Goal: Navigation & Orientation: Find specific page/section

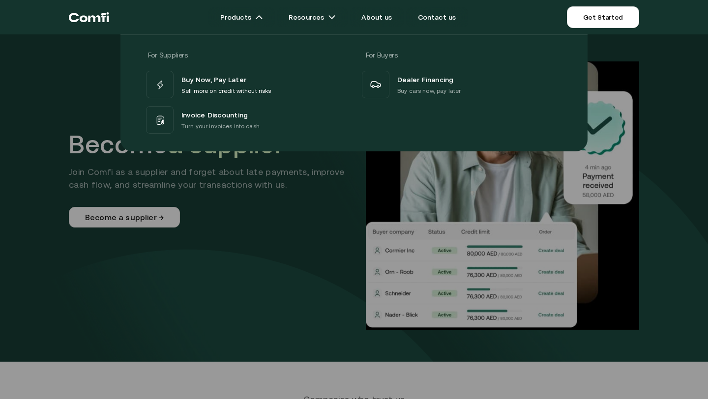
click at [94, 20] on icon "Return to the top of the Comfi home page" at bounding box center [94, 18] width 12 height 7
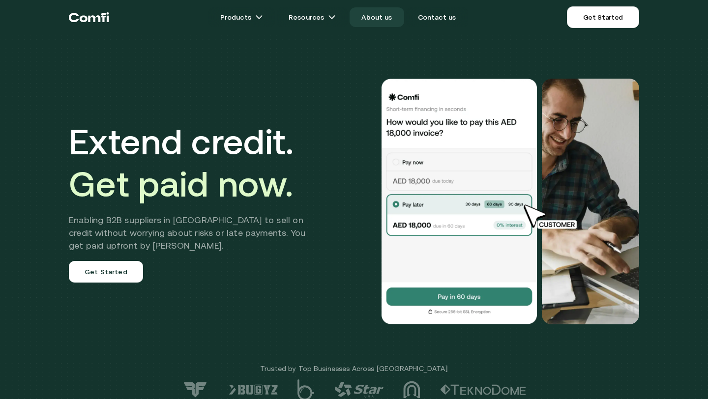
click at [386, 20] on link "About us" at bounding box center [377, 17] width 54 height 20
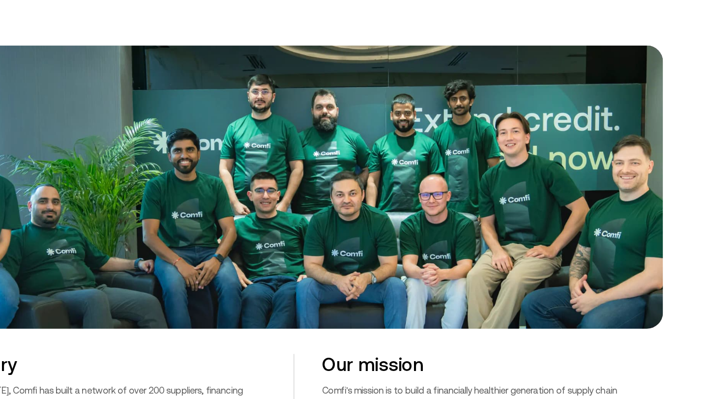
scroll to position [367, 0]
